Goal: Transaction & Acquisition: Purchase product/service

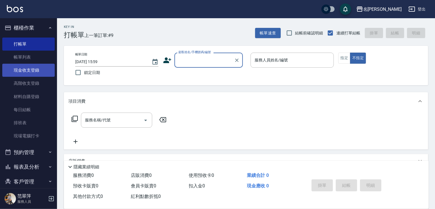
scroll to position [22, 0]
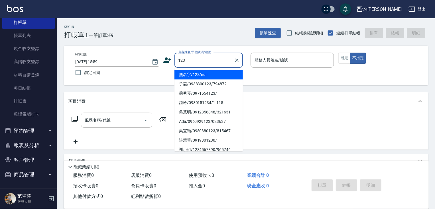
click at [213, 76] on li "無名字/123/null" at bounding box center [208, 74] width 68 height 9
type input "無名字/123/null"
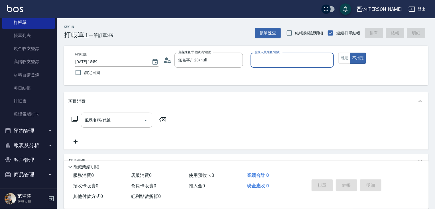
click at [263, 59] on input "服務人員姓名/編號" at bounding box center [292, 60] width 78 height 10
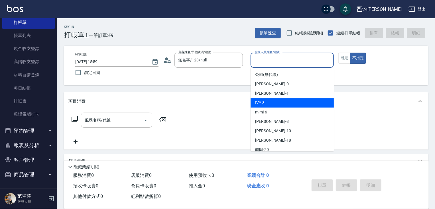
click at [270, 103] on div "IVY -3" at bounding box center [291, 102] width 83 height 9
type input "IVY-3"
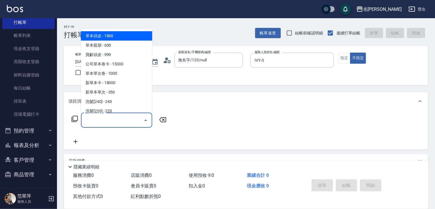
click at [125, 122] on input "服務名稱/代號" at bounding box center [112, 120] width 58 height 10
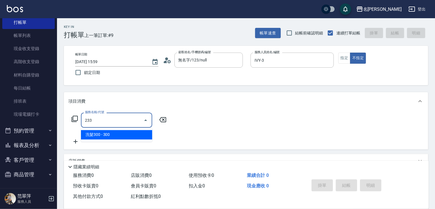
type input "洗髮300(233)"
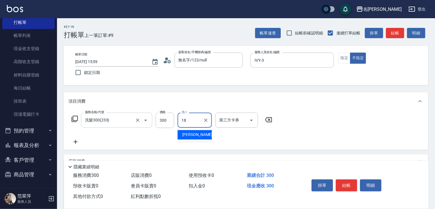
type input "小慧-18"
click at [75, 142] on icon at bounding box center [76, 142] width 4 height 4
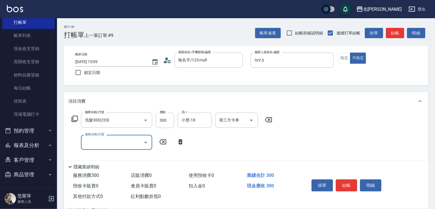
click at [84, 141] on input "服務名稱/代號" at bounding box center [112, 143] width 58 height 10
type input "潤絲20(801)"
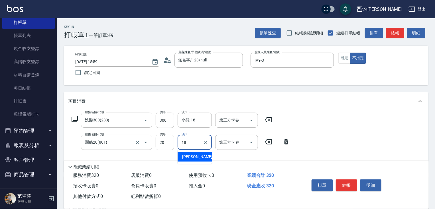
type input "小慧-18"
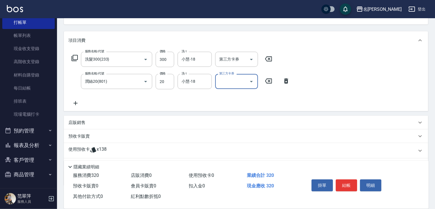
scroll to position [91, 0]
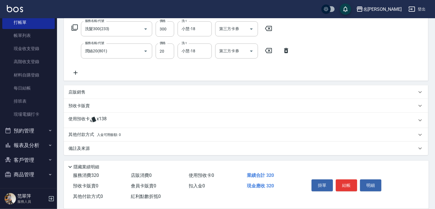
drag, startPoint x: 77, startPoint y: 73, endPoint x: 74, endPoint y: 30, distance: 42.8
click at [77, 70] on icon at bounding box center [75, 73] width 14 height 7
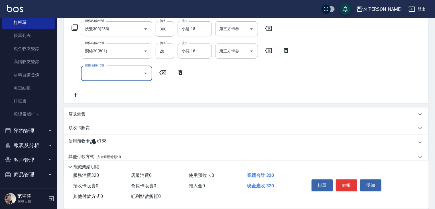
click at [74, 26] on icon at bounding box center [74, 27] width 7 height 7
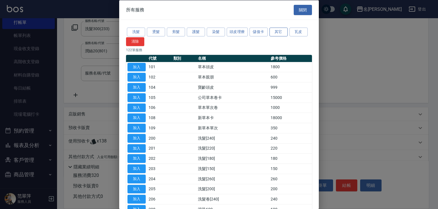
click at [278, 33] on button "其它" at bounding box center [278, 32] width 18 height 9
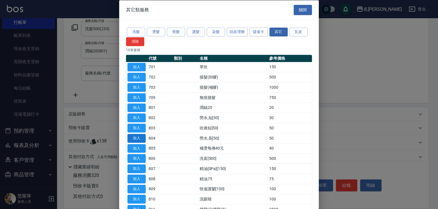
click at [138, 138] on button "加入" at bounding box center [136, 138] width 18 height 9
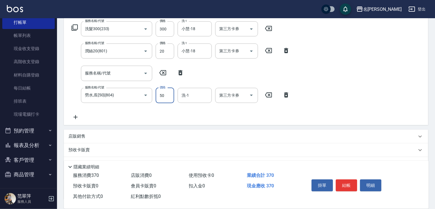
click at [162, 92] on input "50" at bounding box center [165, 95] width 19 height 15
type input "100"
type input "IVY-3"
click at [347, 186] on button "結帳" at bounding box center [346, 186] width 21 height 12
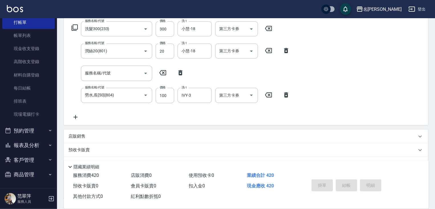
type input "[DATE] 18:15"
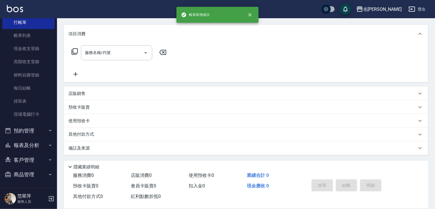
scroll to position [0, 0]
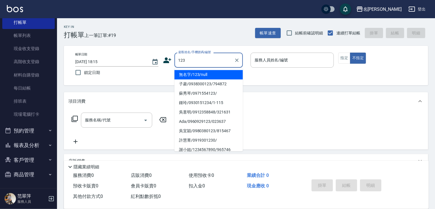
click at [217, 76] on li "無名字/123/null" at bounding box center [208, 74] width 68 height 9
type input "無名字/123/null"
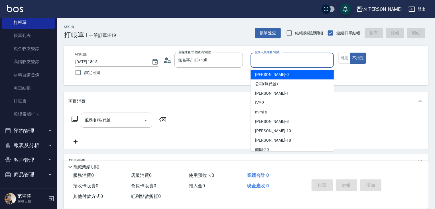
click at [284, 59] on input "服務人員姓名/編號" at bounding box center [292, 60] width 78 height 10
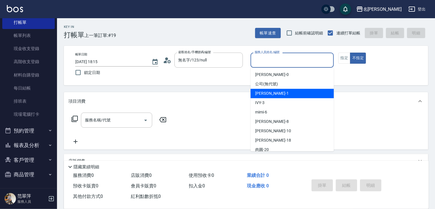
click at [278, 91] on div "[PERSON_NAME] -1" at bounding box center [291, 93] width 83 height 9
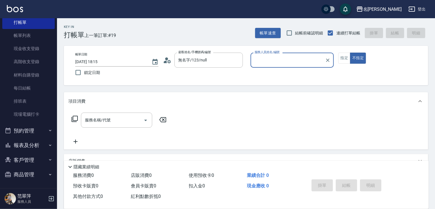
type input "[PERSON_NAME]-1"
click at [341, 58] on button "指定" at bounding box center [344, 58] width 12 height 11
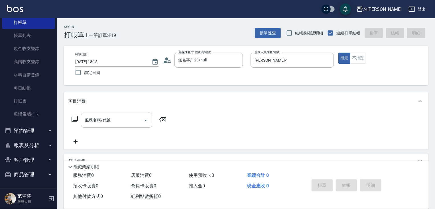
click at [116, 130] on div "服務名稱/代號 服務名稱/代號" at bounding box center [118, 129] width 101 height 32
click at [118, 125] on input "服務名稱/代號" at bounding box center [112, 120] width 58 height 10
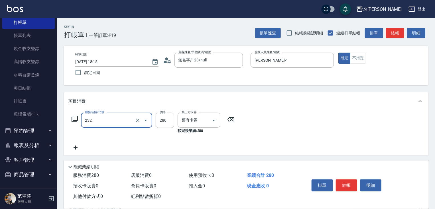
type input "洗髮卷280(232)"
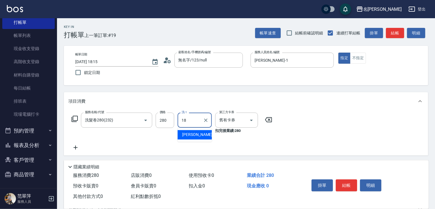
type input "小慧-18"
click at [77, 147] on icon at bounding box center [75, 147] width 14 height 7
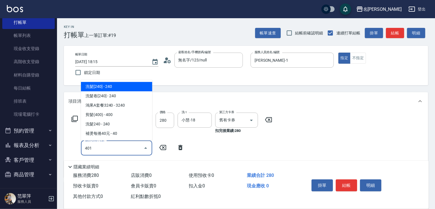
type input "剪髮(400)(401)"
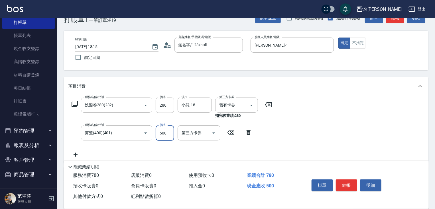
scroll to position [97, 0]
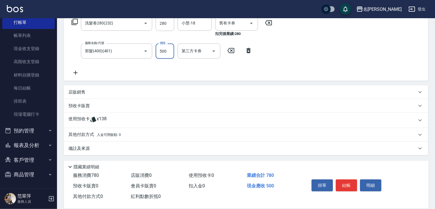
type input "500"
click at [79, 105] on p "預收卡販賣" at bounding box center [78, 106] width 21 height 6
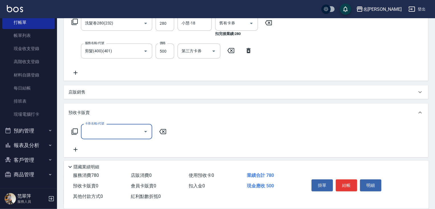
scroll to position [0, 0]
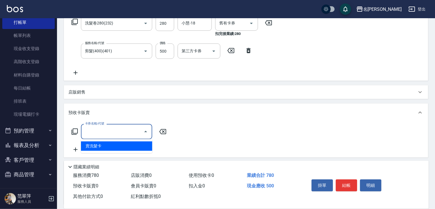
drag, startPoint x: 113, startPoint y: 133, endPoint x: 120, endPoint y: 157, distance: 25.2
click at [113, 135] on input "卡券名稱/代號" at bounding box center [112, 132] width 58 height 10
click at [131, 147] on span "賣洗髮卡" at bounding box center [116, 146] width 71 height 9
type input "賣洗髮卡(992)"
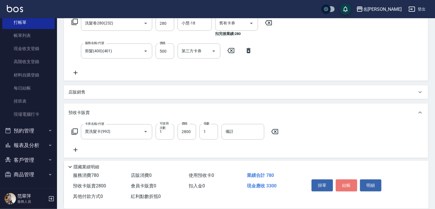
click at [349, 184] on button "結帳" at bounding box center [346, 186] width 21 height 12
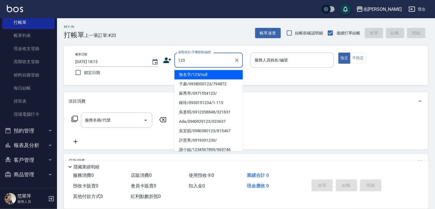
click at [211, 74] on li "無名字/123/null" at bounding box center [208, 74] width 68 height 9
type input "無名字/123/null"
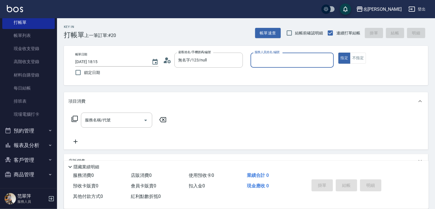
click at [267, 60] on input "服務人員姓名/編號" at bounding box center [292, 60] width 78 height 10
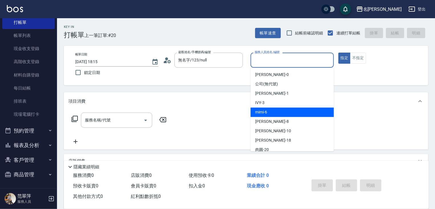
click at [276, 112] on div "mimi -6" at bounding box center [291, 112] width 83 height 9
type input "mimi-6"
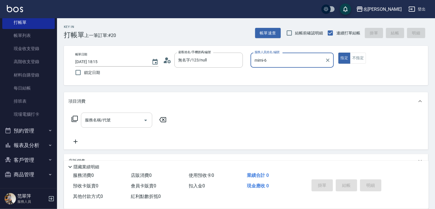
click at [117, 121] on input "服務名稱/代號" at bounding box center [112, 120] width 58 height 10
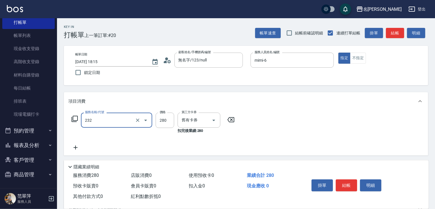
type input "洗髮卷280(232)"
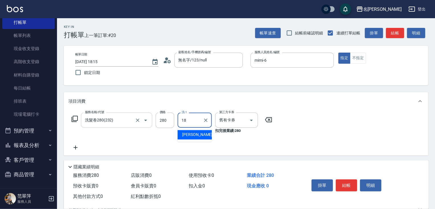
type input "小慧-18"
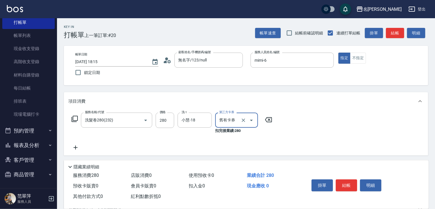
click at [75, 145] on icon at bounding box center [75, 147] width 14 height 7
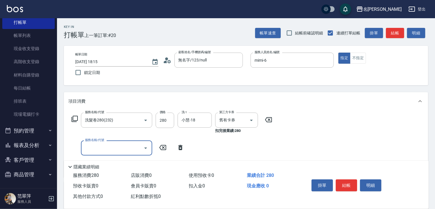
click at [73, 118] on icon at bounding box center [75, 119] width 6 height 6
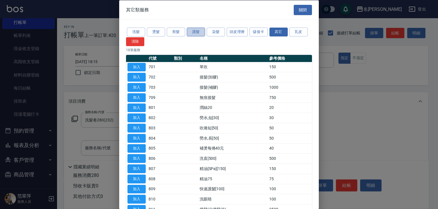
click at [195, 32] on button "護髮" at bounding box center [196, 32] width 18 height 9
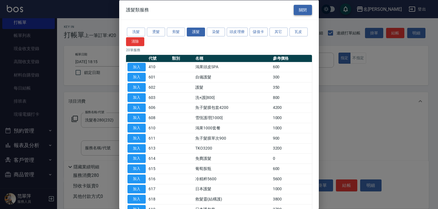
click at [300, 11] on button "關閉" at bounding box center [303, 10] width 18 height 11
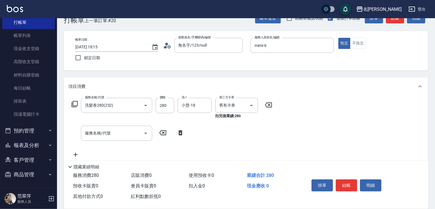
scroll to position [23, 0]
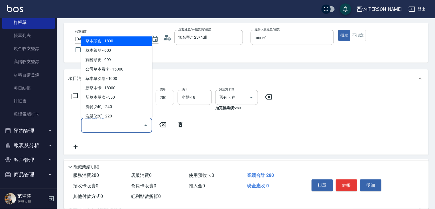
click at [118, 123] on input "服務名稱/代號" at bounding box center [112, 126] width 58 height 10
click at [74, 96] on icon at bounding box center [74, 96] width 7 height 7
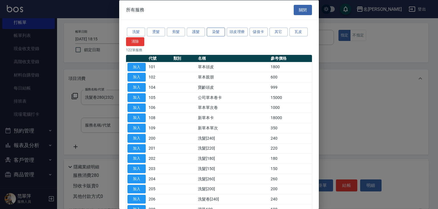
click at [217, 32] on button "染髮" at bounding box center [216, 32] width 18 height 9
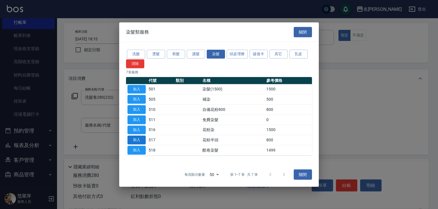
click at [134, 141] on button "加入" at bounding box center [136, 140] width 18 height 9
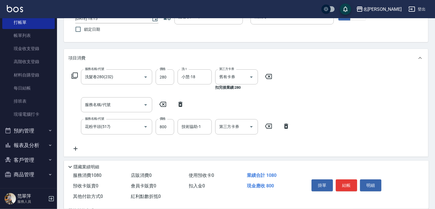
scroll to position [68, 0]
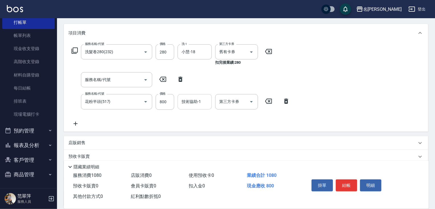
click at [191, 100] on div "技術協助-1 技術協助-1" at bounding box center [195, 101] width 34 height 15
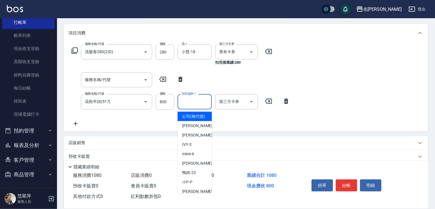
type input "3"
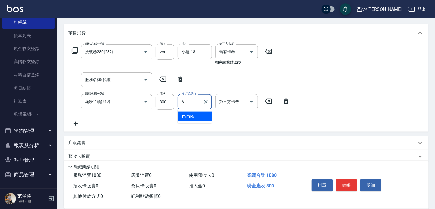
type input "mimi-6"
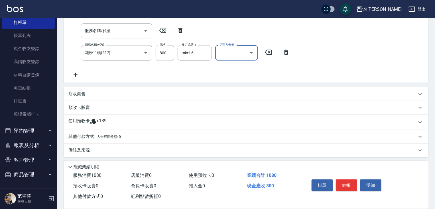
scroll to position [119, 0]
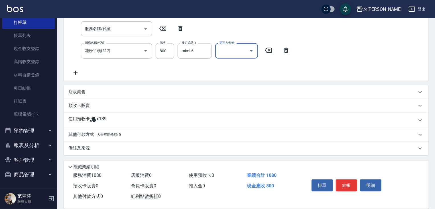
click at [81, 134] on p "其他付款方式 入金可用餘額: 0" at bounding box center [94, 135] width 52 height 6
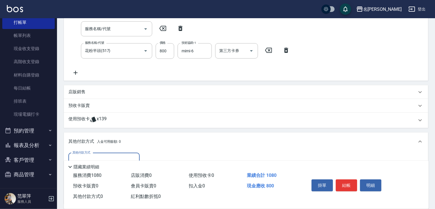
scroll to position [0, 0]
click at [119, 157] on input "其他付款方式" at bounding box center [104, 161] width 66 height 10
click at [117, 188] on span "信用卡" at bounding box center [103, 184] width 71 height 9
type input "信用卡"
click at [147, 158] on input "0" at bounding box center [164, 160] width 43 height 15
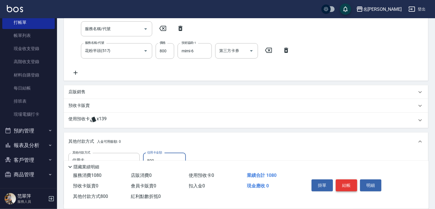
type input "800"
click at [345, 184] on button "結帳" at bounding box center [346, 186] width 21 height 12
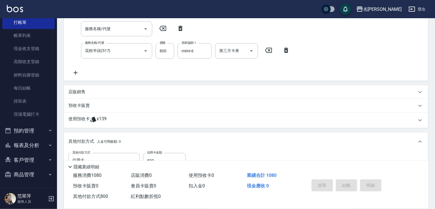
type input "[DATE] 18:44"
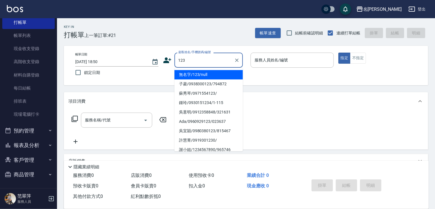
click at [213, 72] on li "無名字/123/null" at bounding box center [208, 74] width 68 height 9
type input "無名字/123/null"
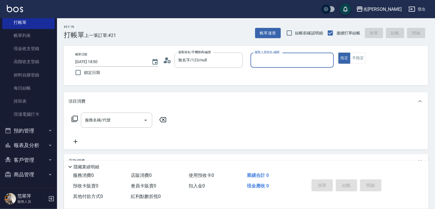
click at [280, 64] on input "服務人員姓名/編號" at bounding box center [292, 60] width 78 height 10
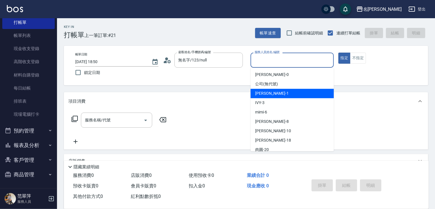
click at [270, 95] on span "[PERSON_NAME] -1" at bounding box center [272, 94] width 34 height 6
type input "[PERSON_NAME]-1"
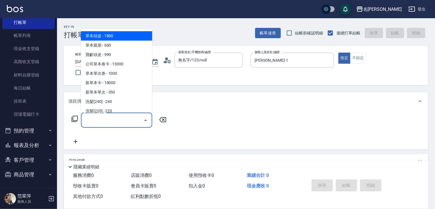
drag, startPoint x: 120, startPoint y: 120, endPoint x: 124, endPoint y: 119, distance: 4.3
click at [120, 119] on input "服務名稱/代號" at bounding box center [112, 120] width 58 height 10
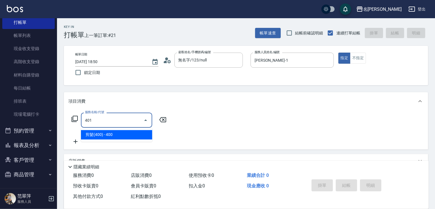
type input "剪髮(400)(401)"
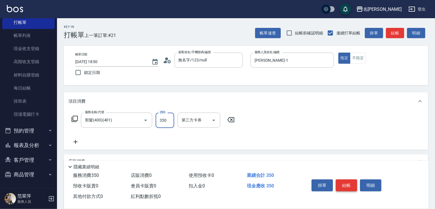
type input "350"
click at [353, 185] on button "結帳" at bounding box center [346, 186] width 21 height 12
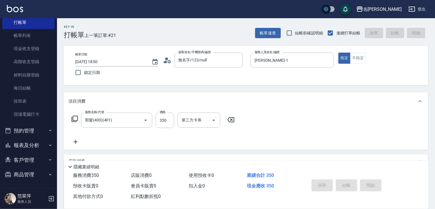
type input "[DATE] 19:00"
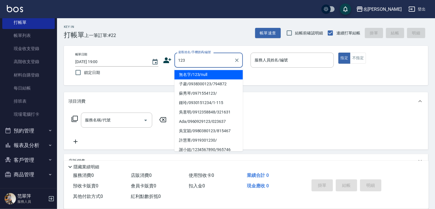
click at [217, 77] on li "無名字/123/null" at bounding box center [208, 74] width 68 height 9
type input "無名字/123/null"
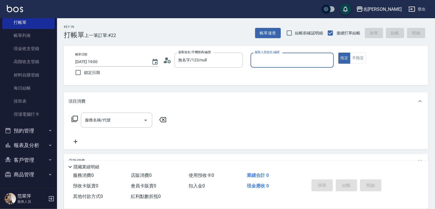
click at [293, 57] on input "服務人員姓名/編號" at bounding box center [292, 60] width 78 height 10
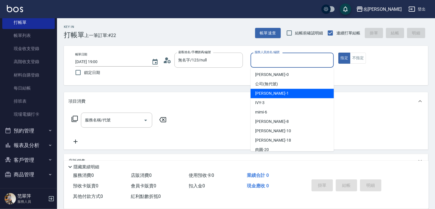
click at [281, 92] on div "[PERSON_NAME] -1" at bounding box center [291, 93] width 83 height 9
type input "[PERSON_NAME]-1"
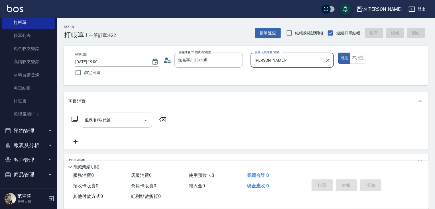
click at [111, 123] on input "服務名稱/代號" at bounding box center [112, 120] width 58 height 10
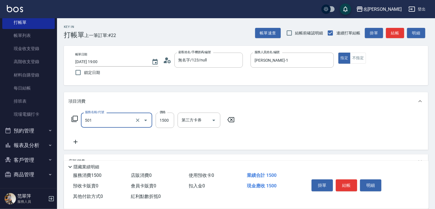
type input "染髮(1500)(501)"
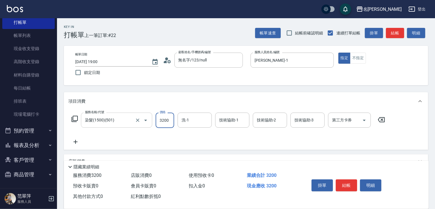
type input "3200"
type input "鴨肉-23"
type input "[PERSON_NAME]-1"
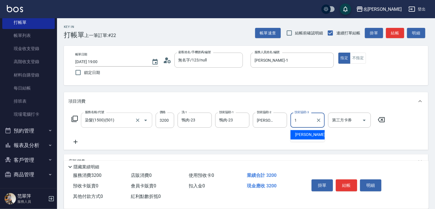
type input "[PERSON_NAME]-1"
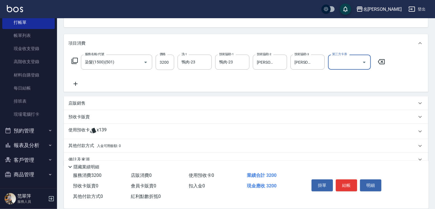
scroll to position [70, 0]
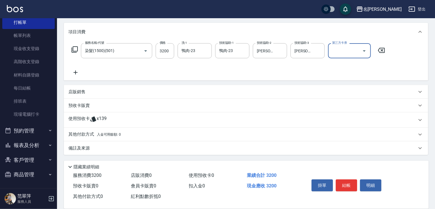
click at [89, 133] on p "其他付款方式 入金可用餘額: 0" at bounding box center [94, 135] width 52 height 6
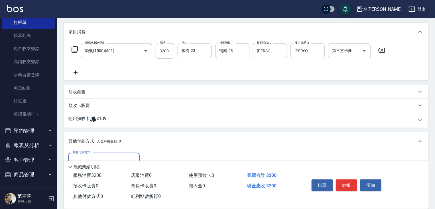
scroll to position [0, 0]
click at [115, 156] on input "其他付款方式" at bounding box center [104, 161] width 66 height 10
click at [112, 184] on span "信用卡" at bounding box center [103, 184] width 71 height 9
type input "信用卡"
click at [147, 157] on input "0" at bounding box center [164, 160] width 43 height 15
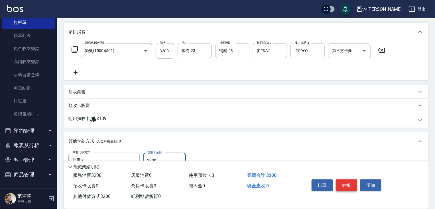
type input "3200"
click at [351, 185] on button "結帳" at bounding box center [346, 186] width 21 height 12
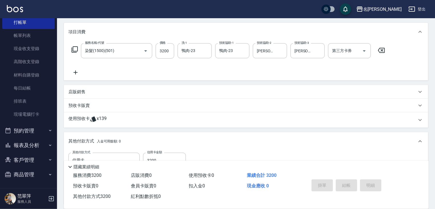
type input "[DATE] 19:06"
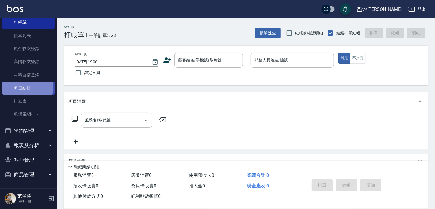
click at [19, 86] on link "每日結帳" at bounding box center [28, 88] width 52 height 13
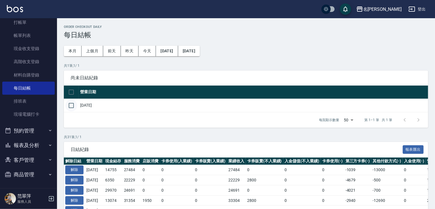
click at [70, 102] on input "checkbox" at bounding box center [71, 106] width 12 height 12
checkbox input "true"
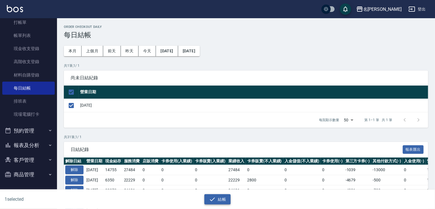
click at [223, 198] on button "結帳" at bounding box center [217, 200] width 27 height 11
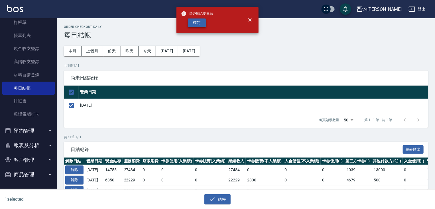
click at [202, 23] on button "確定" at bounding box center [197, 23] width 18 height 9
checkbox input "false"
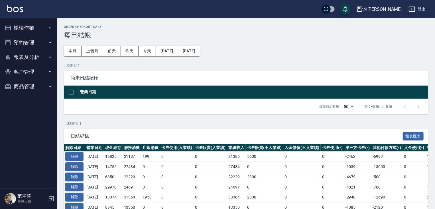
click at [28, 58] on button "報表及分析" at bounding box center [28, 57] width 52 height 15
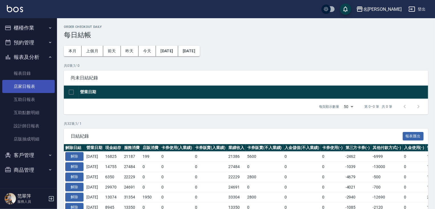
click at [34, 84] on link "店家日報表" at bounding box center [28, 86] width 52 height 13
